Goal: Task Accomplishment & Management: Complete application form

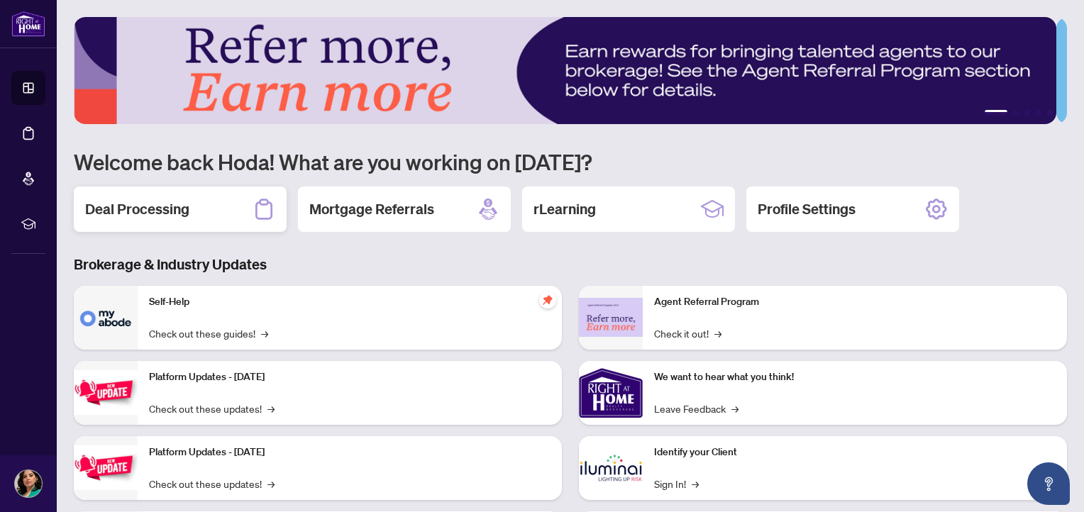
click at [204, 203] on div "Deal Processing" at bounding box center [180, 209] width 213 height 45
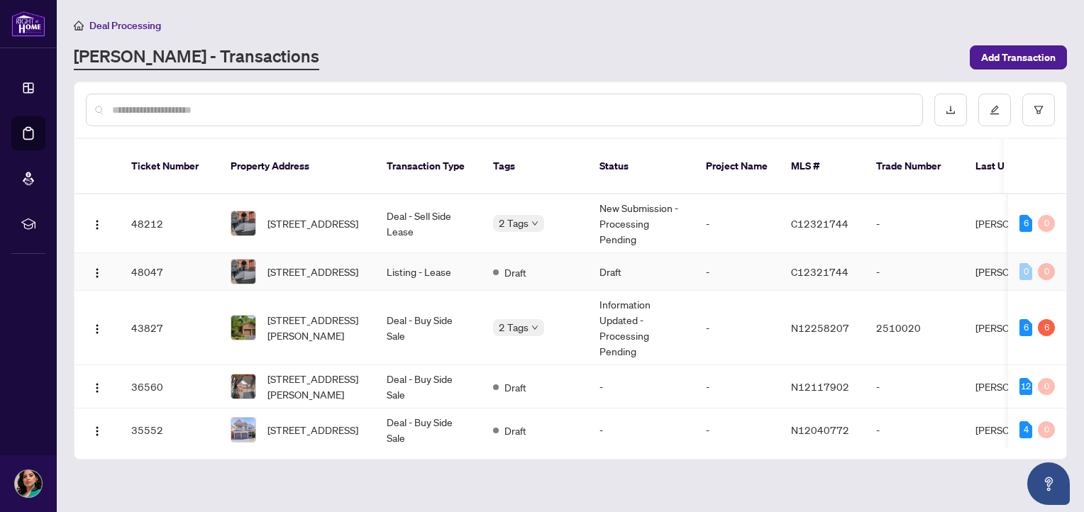
click at [425, 266] on td "Listing - Lease" at bounding box center [428, 272] width 106 height 38
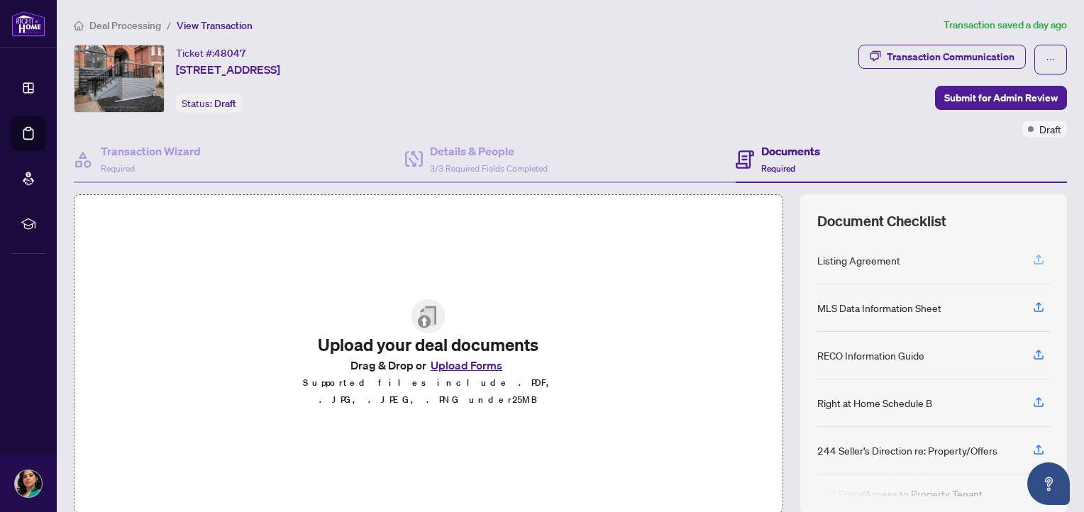
click at [1032, 253] on icon "button" at bounding box center [1038, 259] width 13 height 13
click at [1032, 255] on icon "button" at bounding box center [1038, 259] width 13 height 13
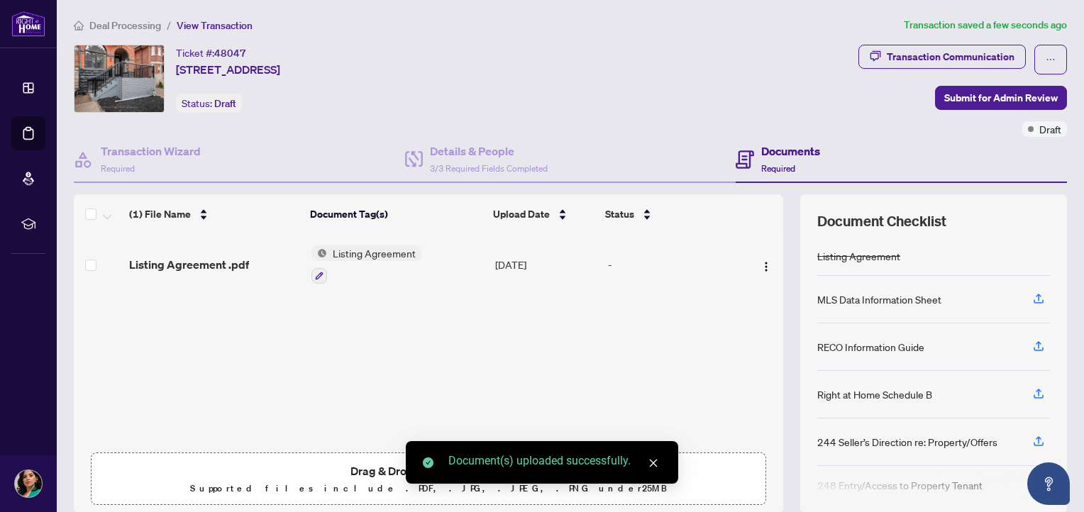
click at [1032, 304] on span "button" at bounding box center [1038, 299] width 13 height 23
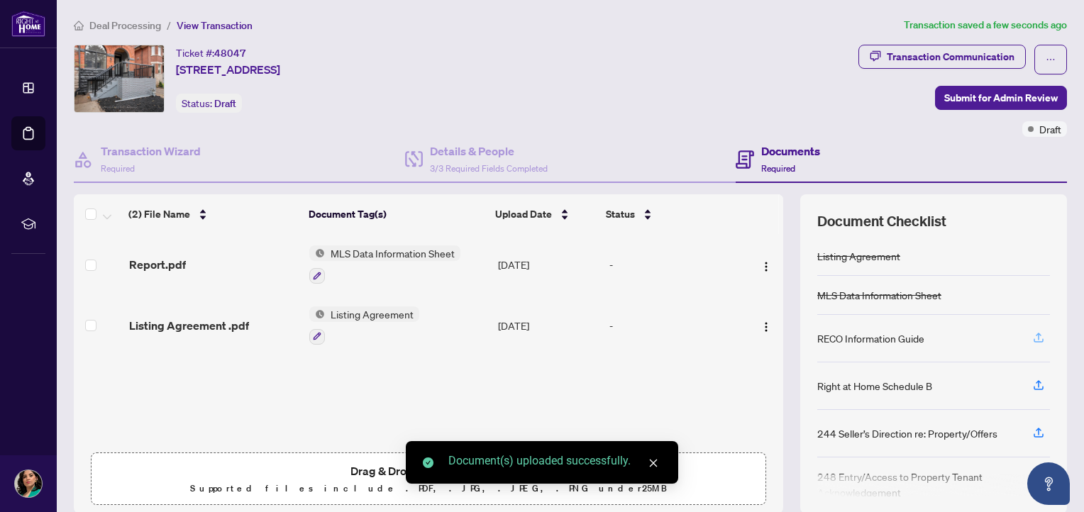
click at [1032, 344] on span "button" at bounding box center [1038, 338] width 13 height 23
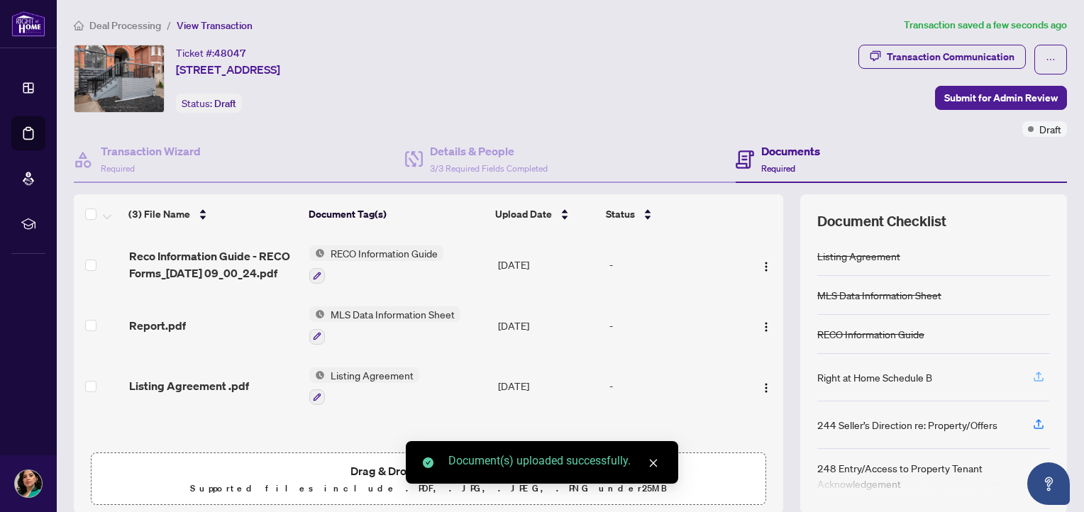
click at [1032, 370] on icon "button" at bounding box center [1038, 376] width 13 height 13
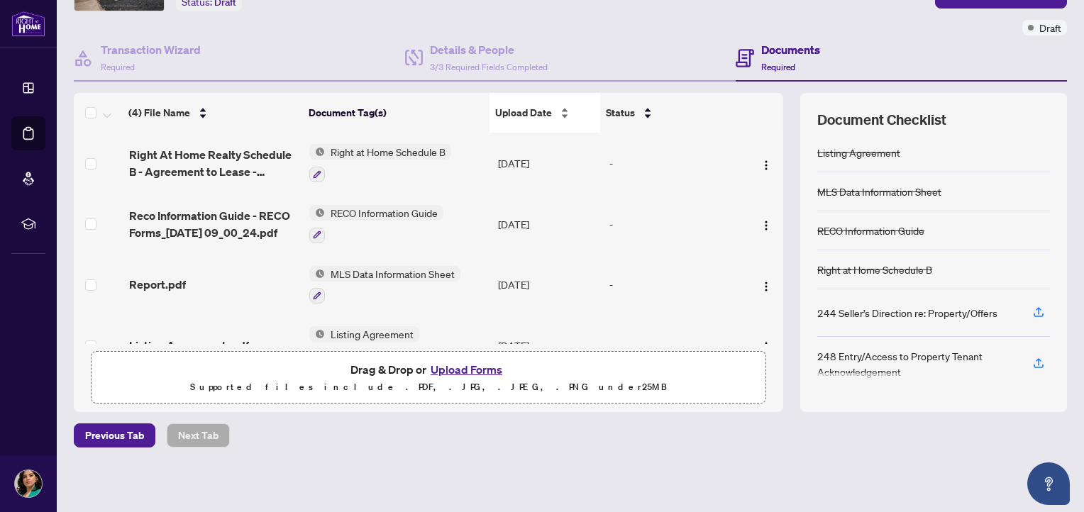
scroll to position [31, 0]
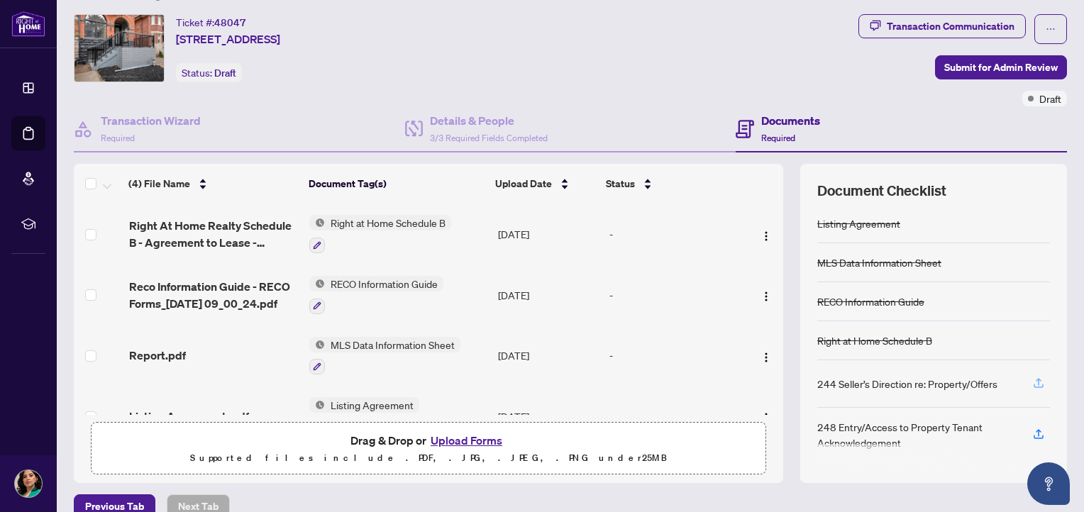
click at [1036, 379] on button "button" at bounding box center [1038, 384] width 23 height 24
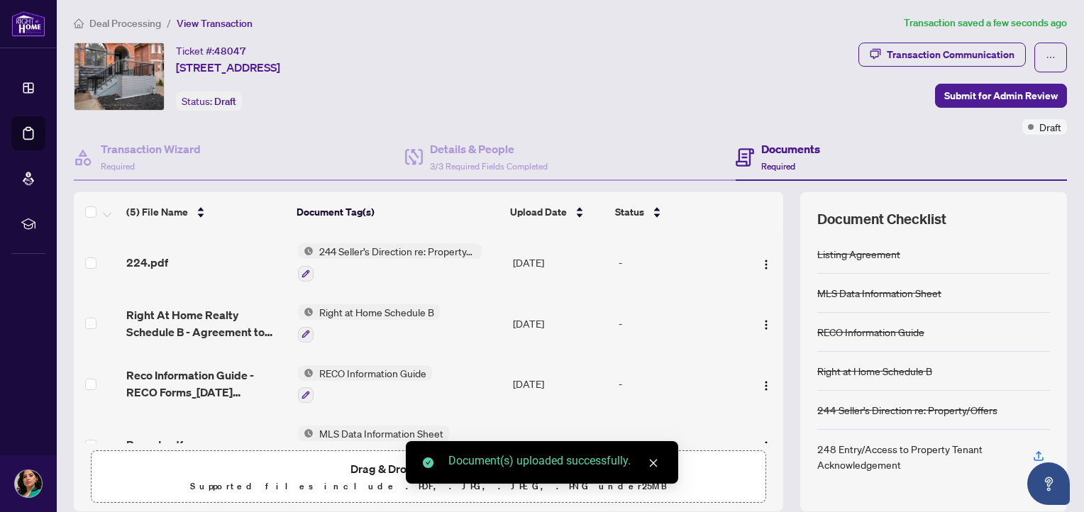
scroll to position [0, 0]
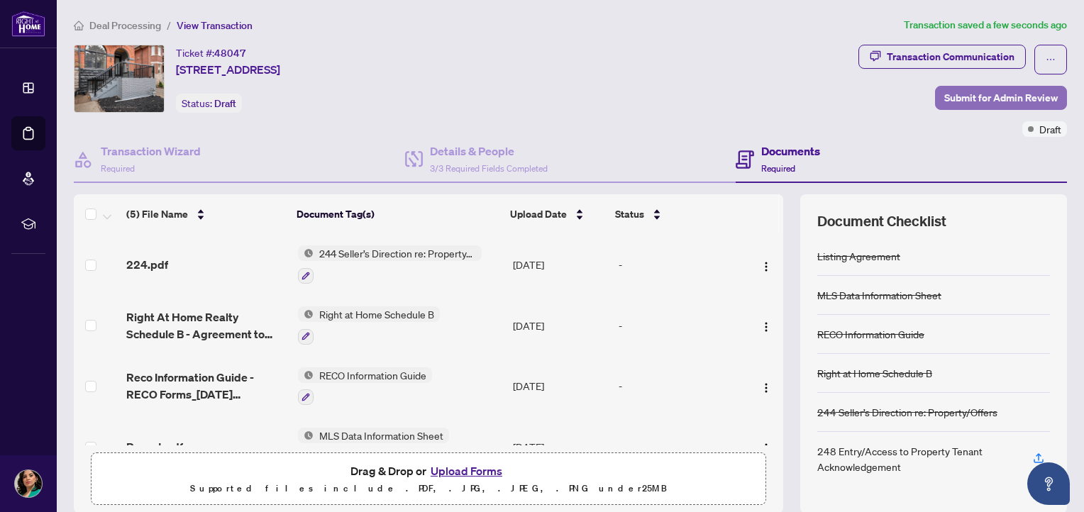
click at [990, 90] on span "Submit for Admin Review" at bounding box center [1001, 98] width 114 height 23
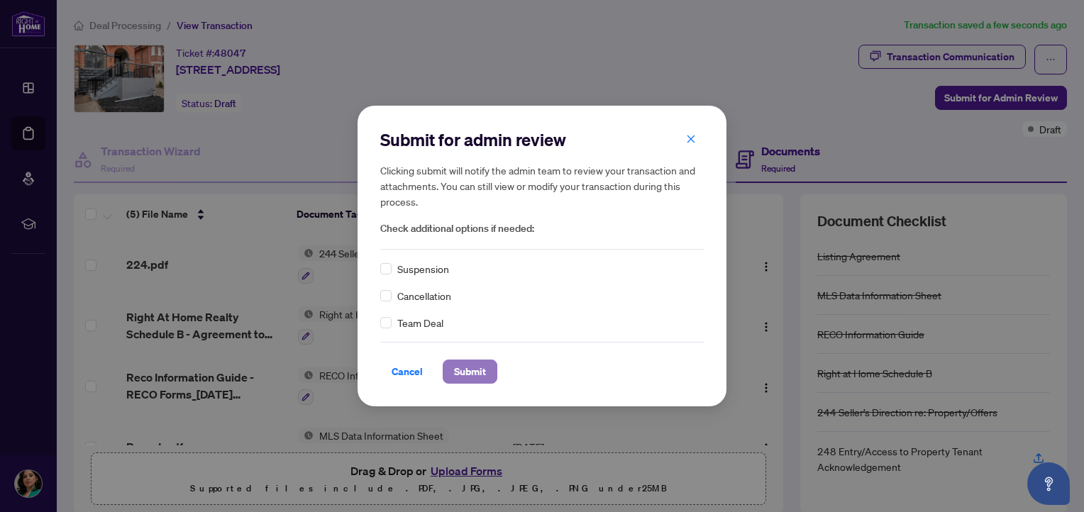
click at [466, 364] on span "Submit" at bounding box center [470, 371] width 32 height 23
